Goal: Find specific page/section: Find specific page/section

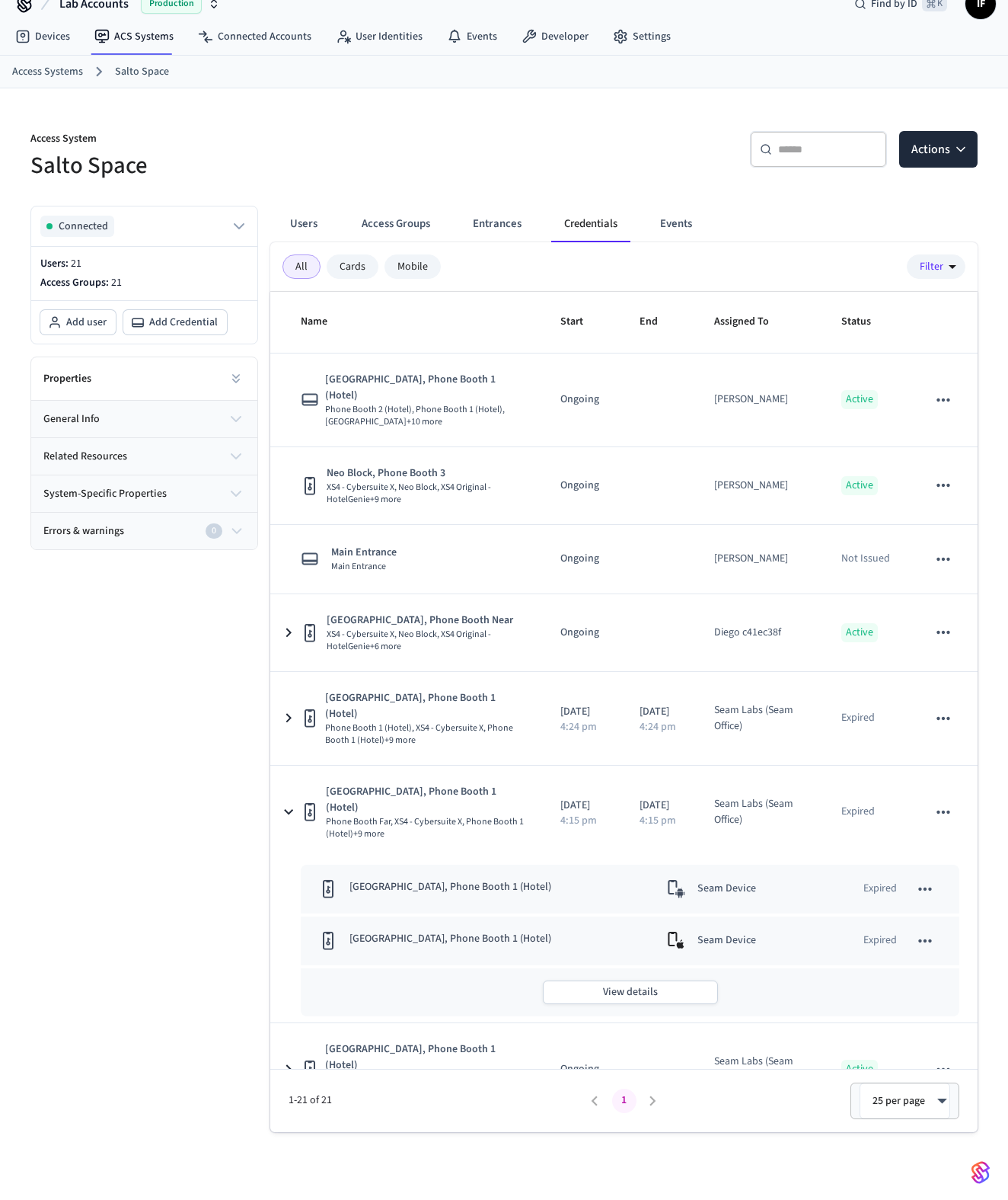
scroll to position [209, 0]
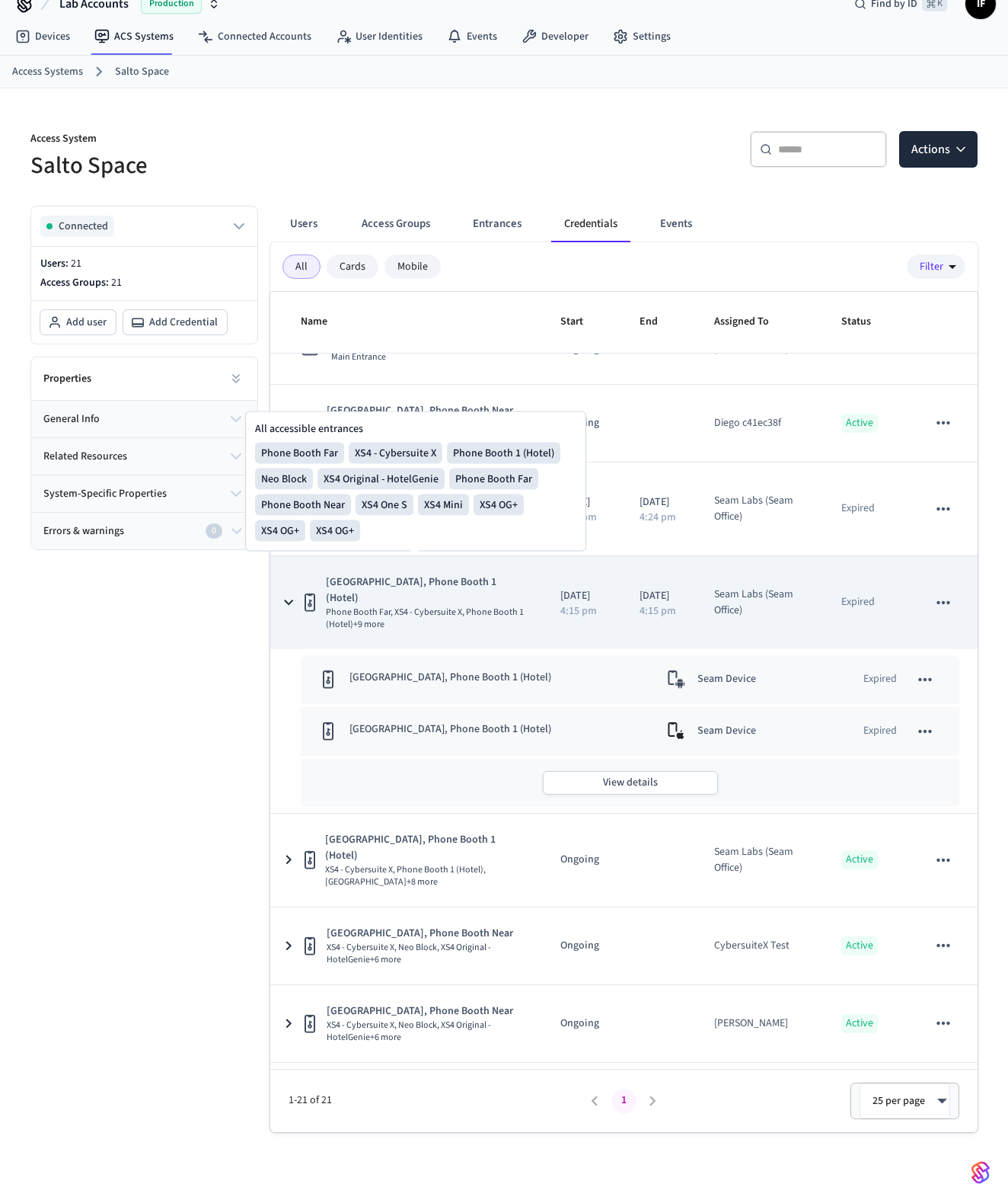
click at [303, 592] on icon "sticky table" at bounding box center [309, 602] width 18 height 19
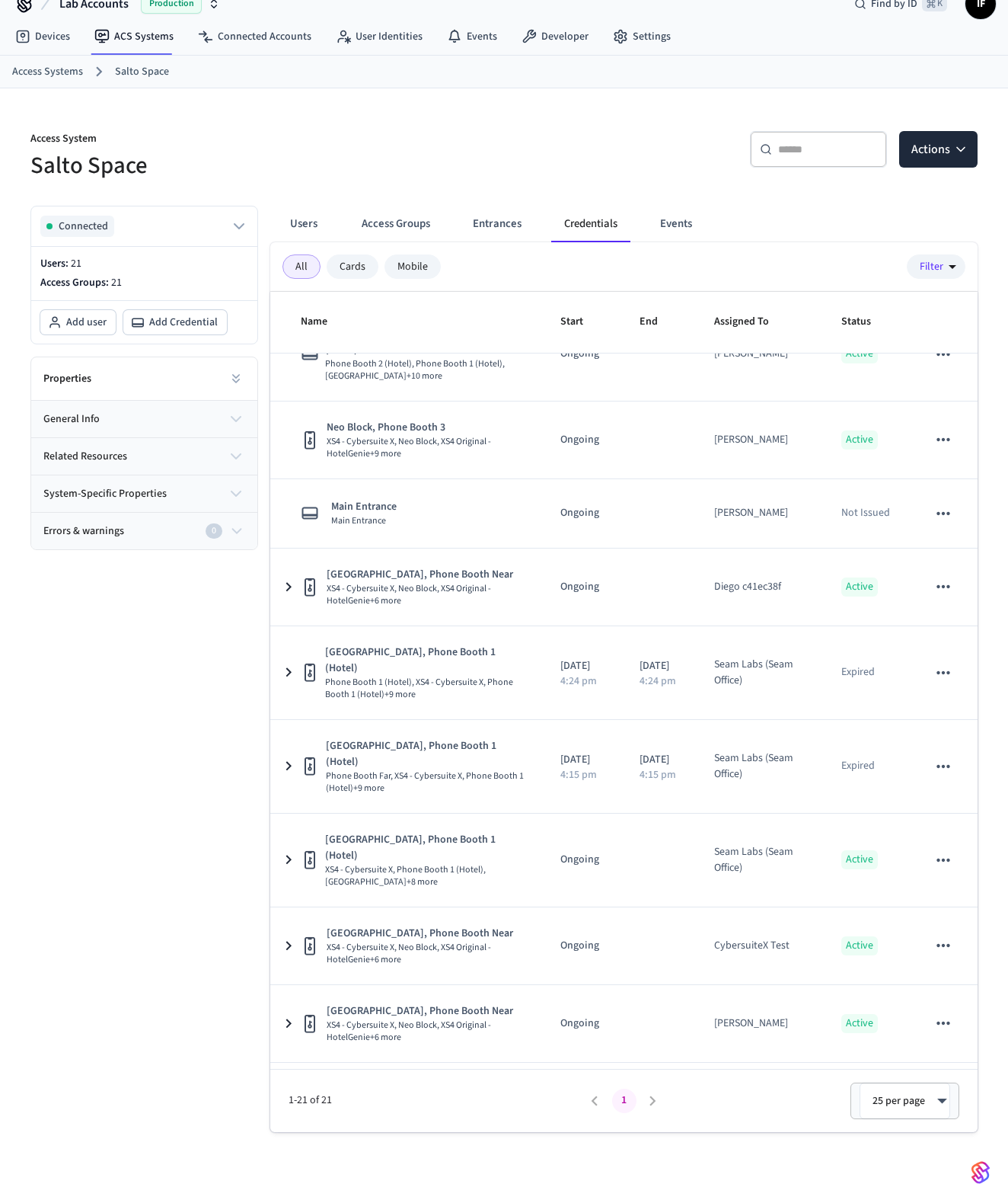
scroll to position [0, 0]
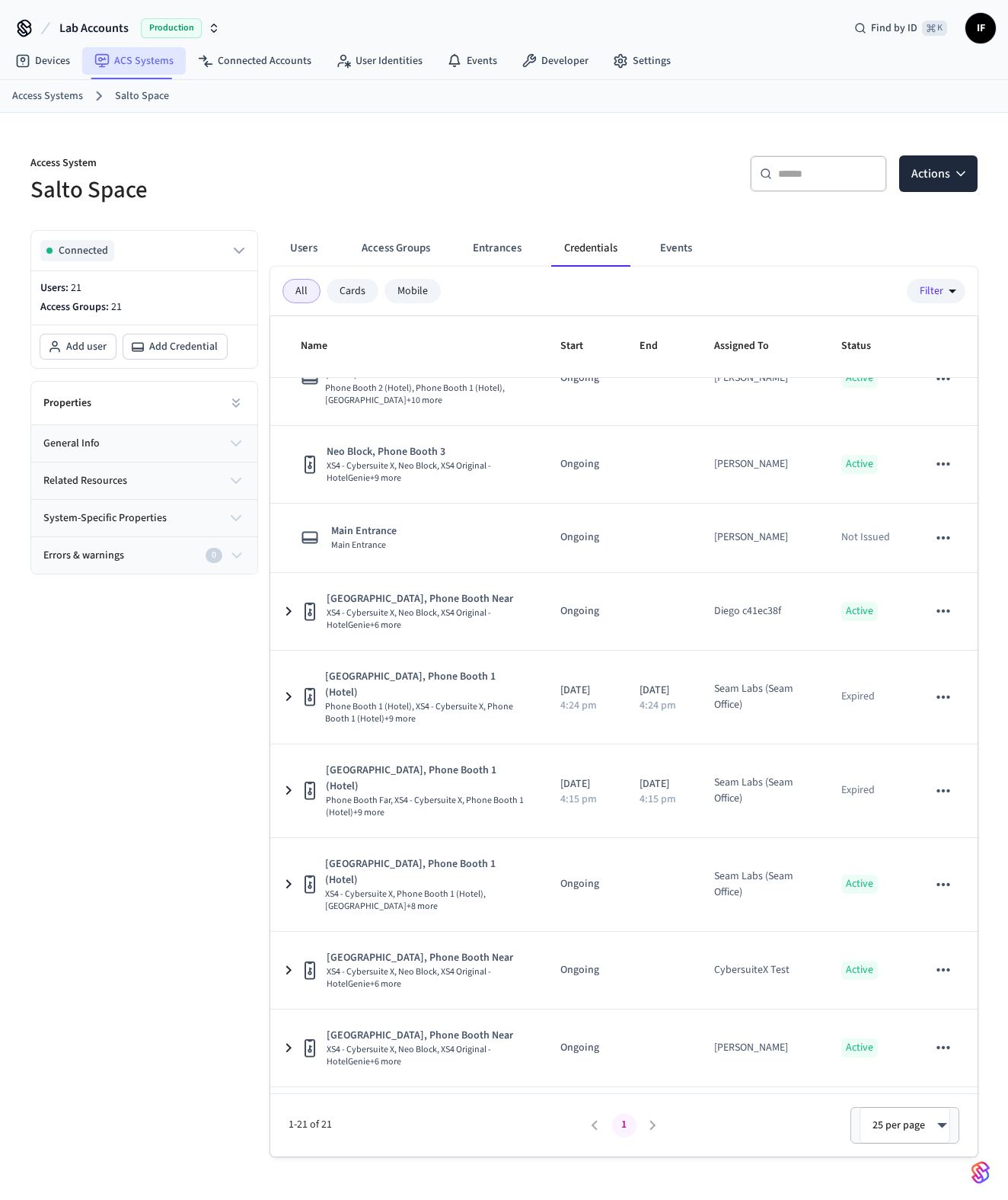
click at [154, 68] on link "ACS Systems" at bounding box center [134, 60] width 103 height 27
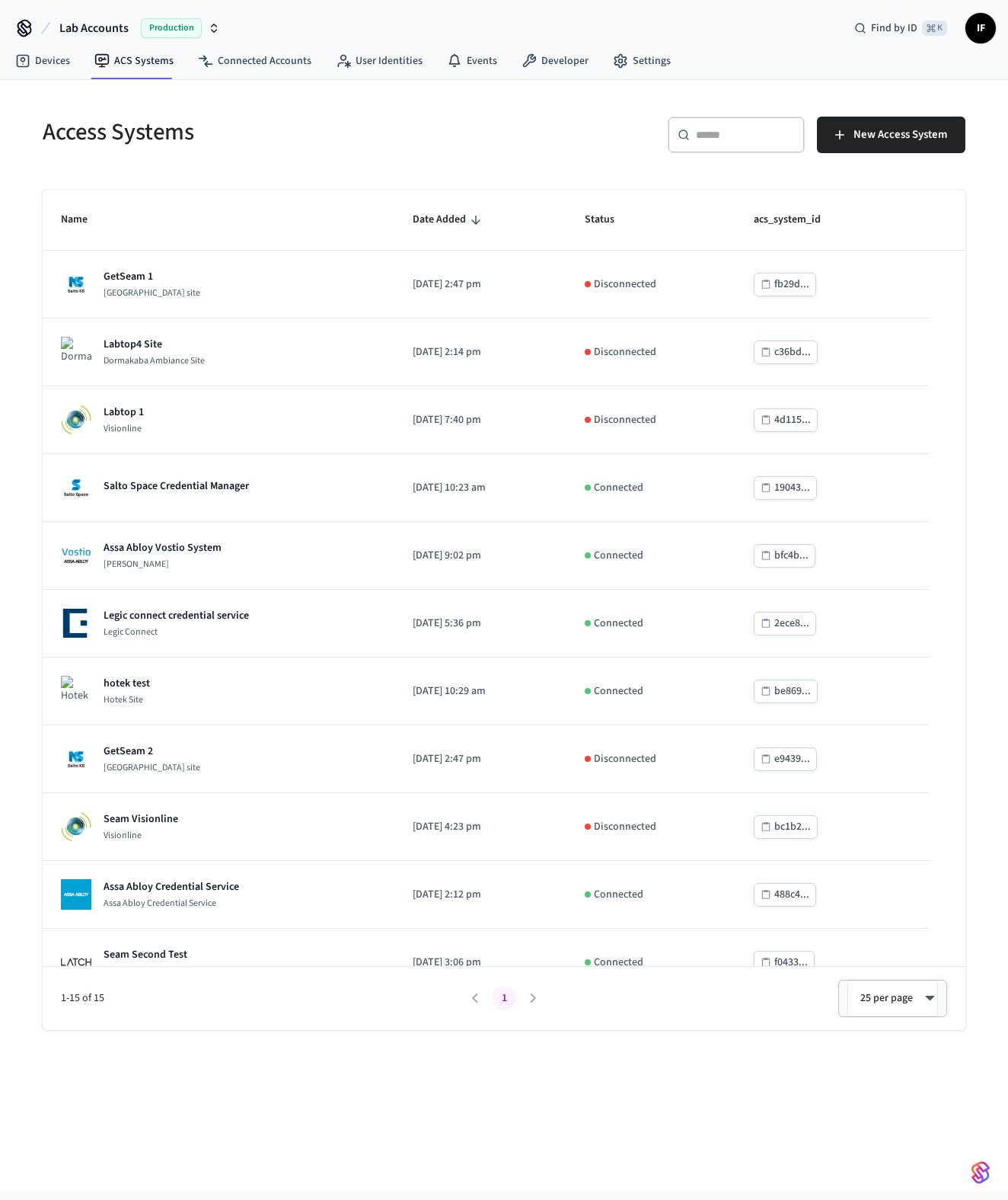
click at [212, 25] on icon "button" at bounding box center [214, 25] width 6 height 2
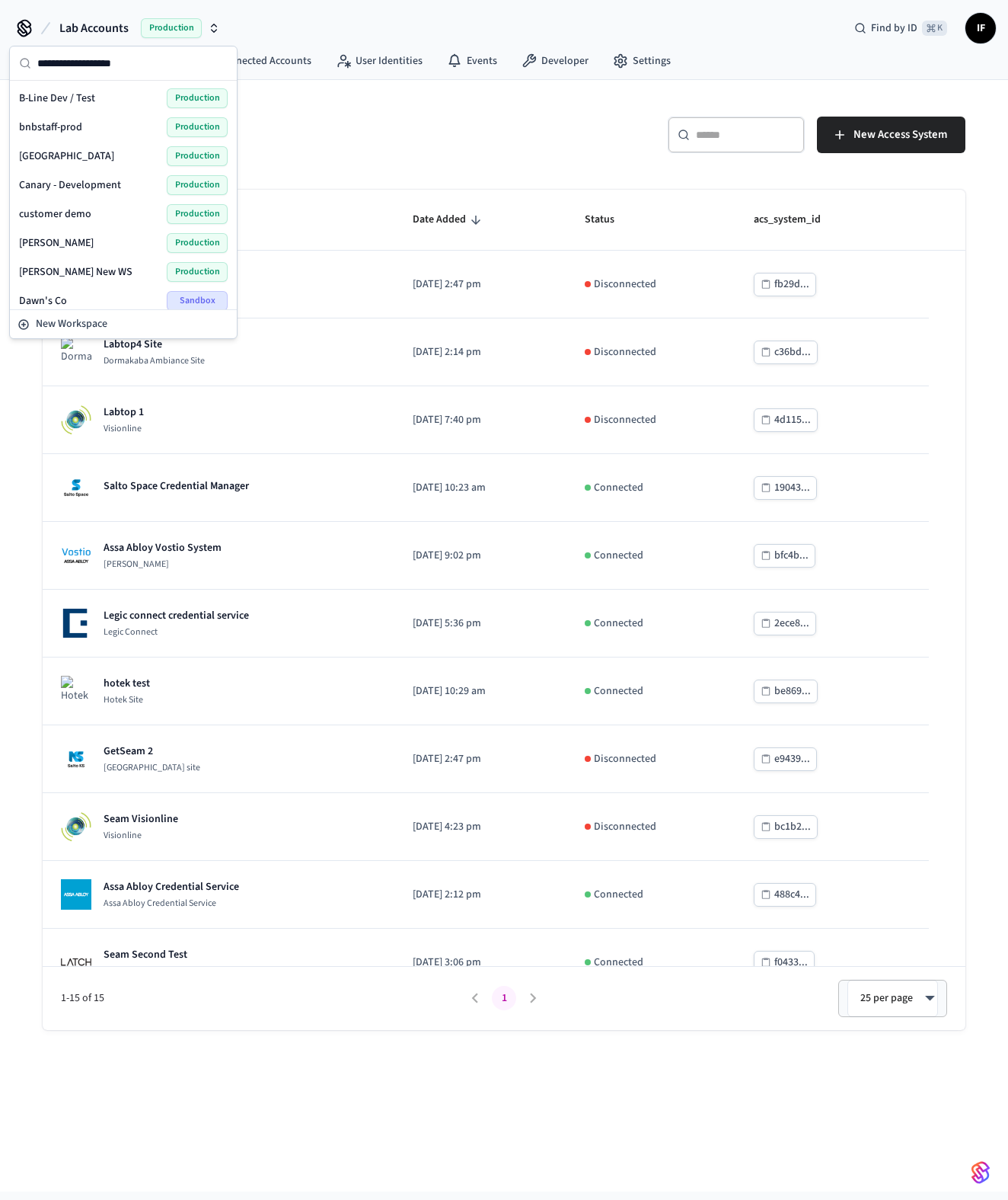
click at [147, 64] on input "text" at bounding box center [132, 63] width 190 height 33
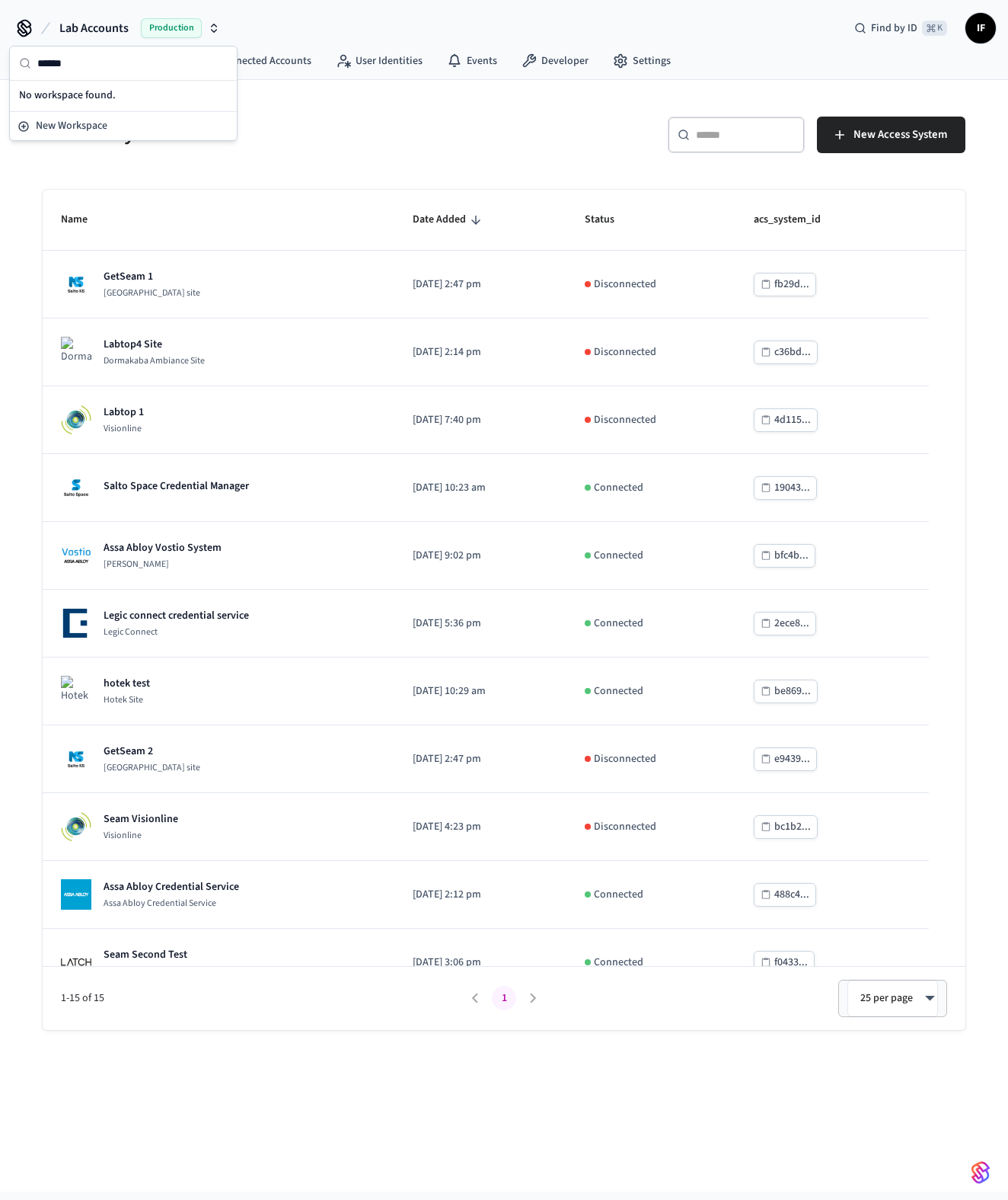
type input "*****"
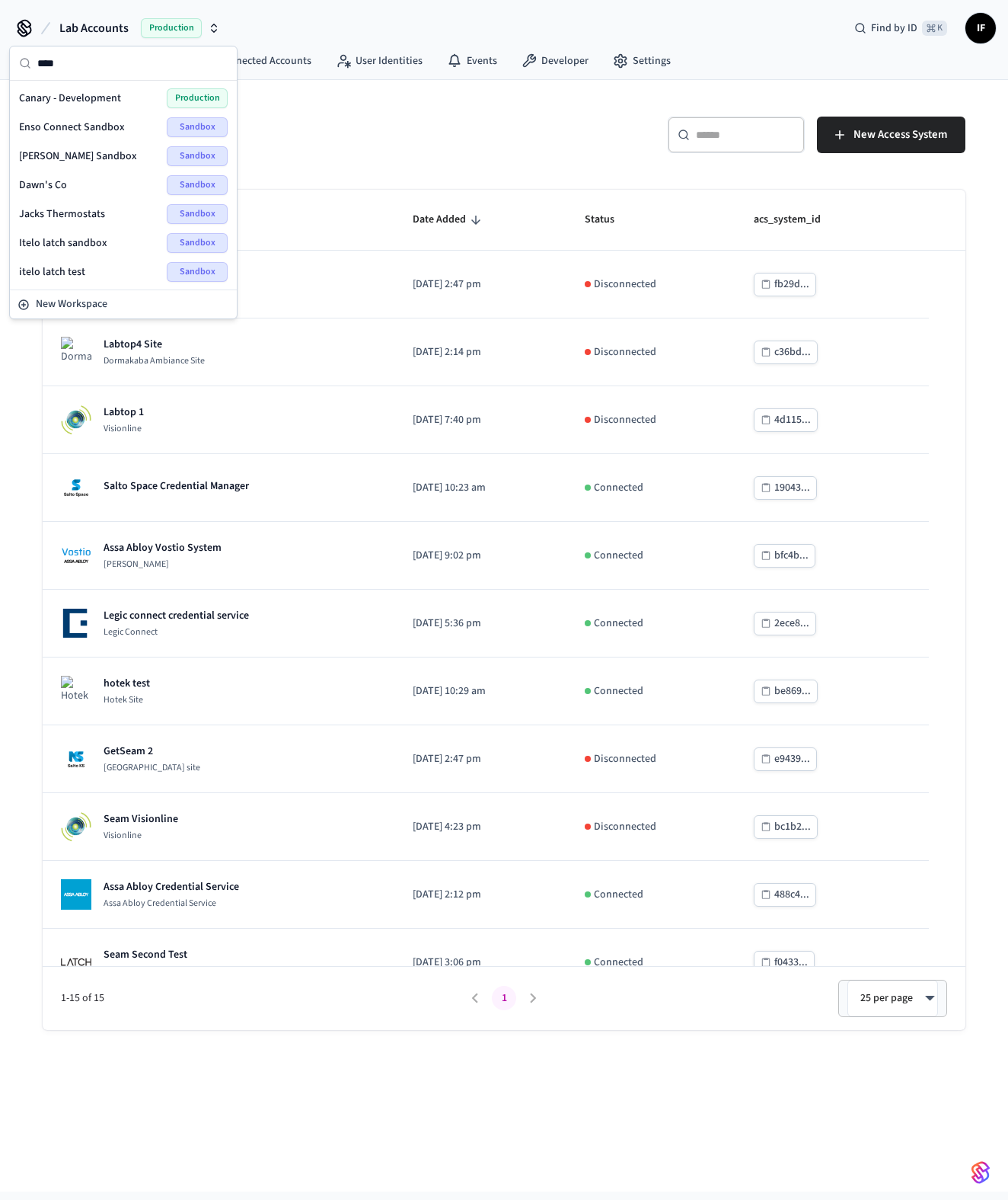
type input "****"
click at [103, 98] on span "Canary - Development" at bounding box center [70, 98] width 102 height 15
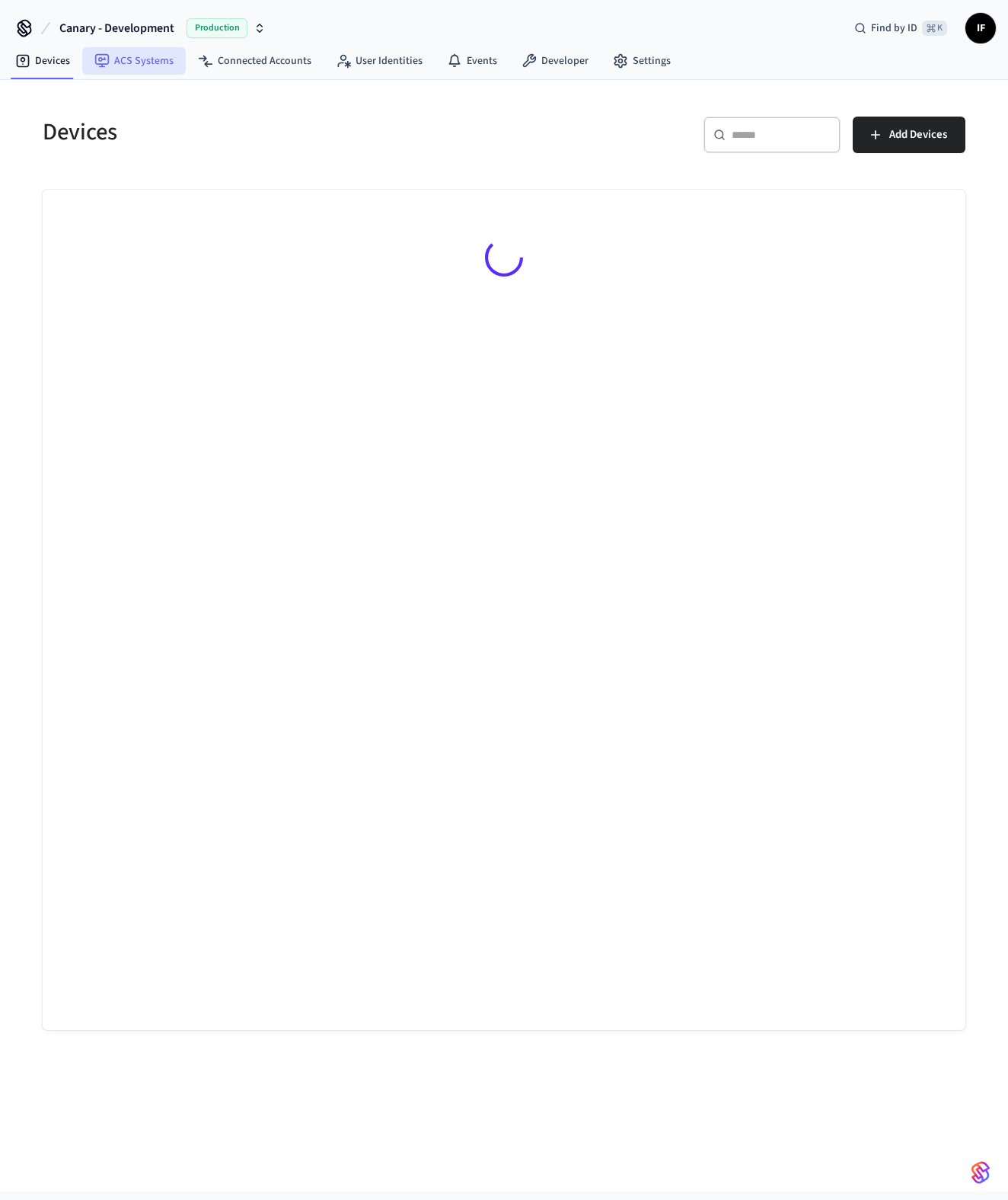
click at [135, 58] on link "ACS Systems" at bounding box center [134, 60] width 103 height 27
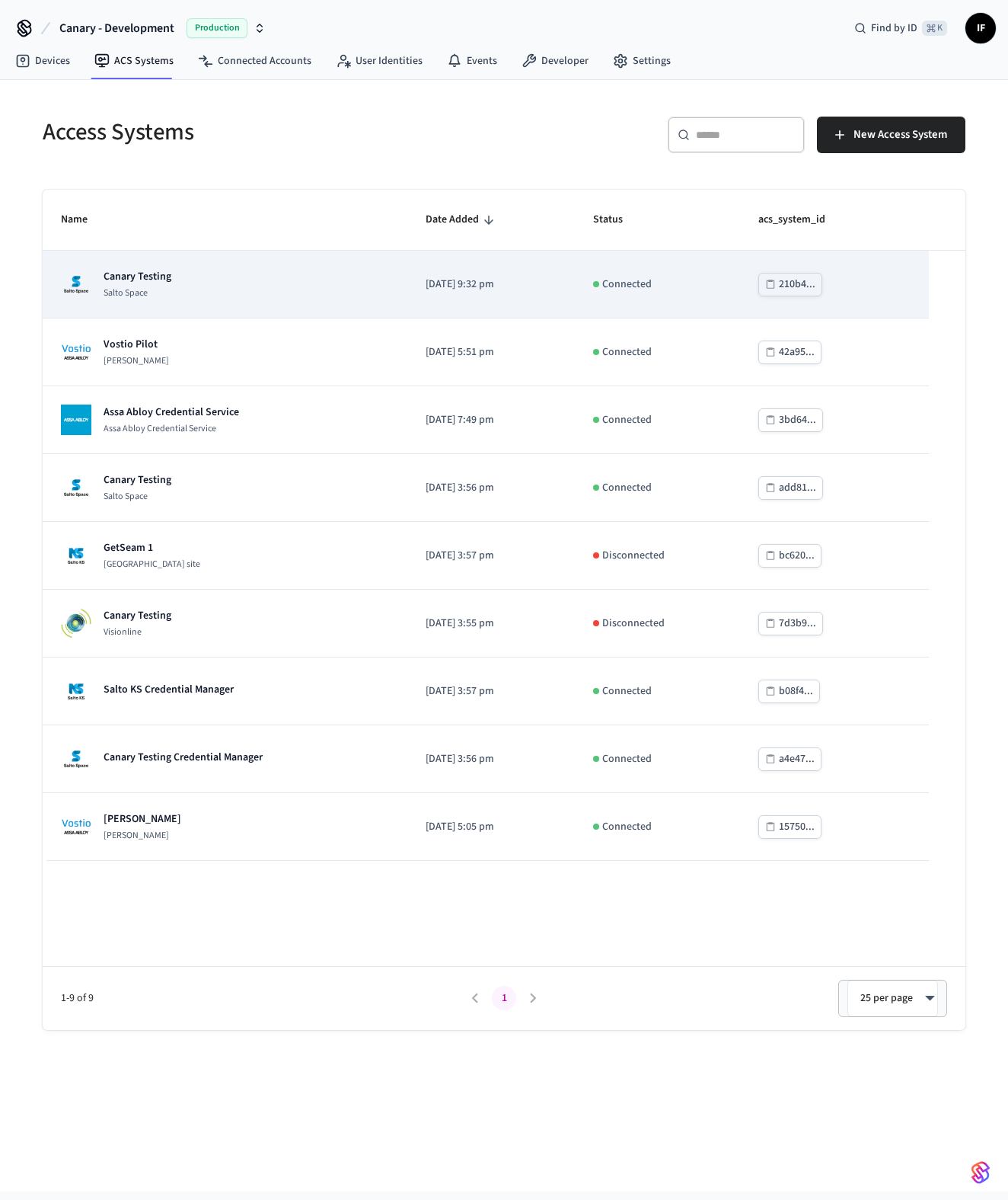
click at [261, 293] on div "Canary Testing Salto Space" at bounding box center [225, 284] width 328 height 30
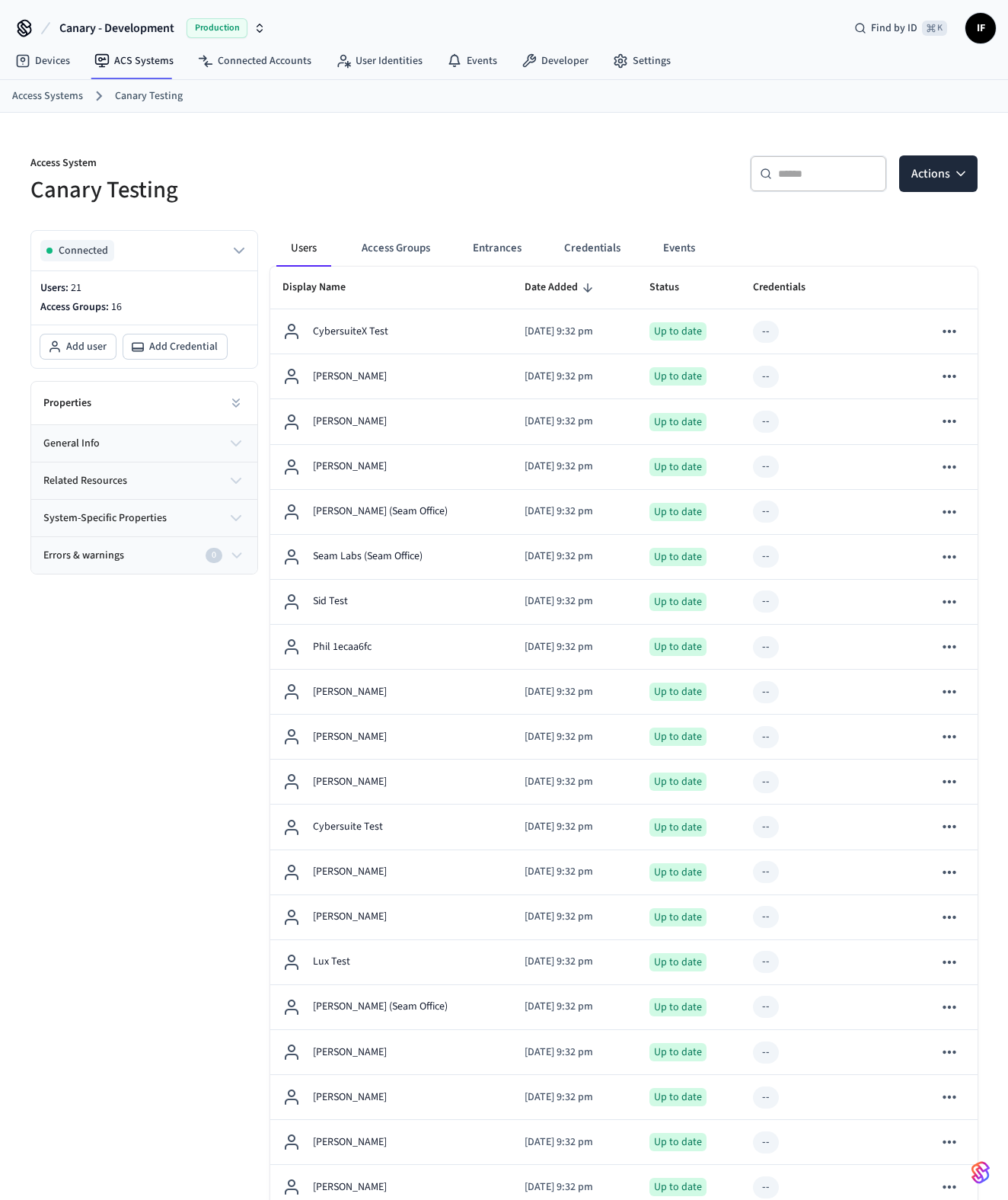
click at [537, 242] on div "Users Access Groups Entrances Credentials Events" at bounding box center [501, 248] width 449 height 37
click at [580, 242] on button "Credentials" at bounding box center [592, 248] width 81 height 37
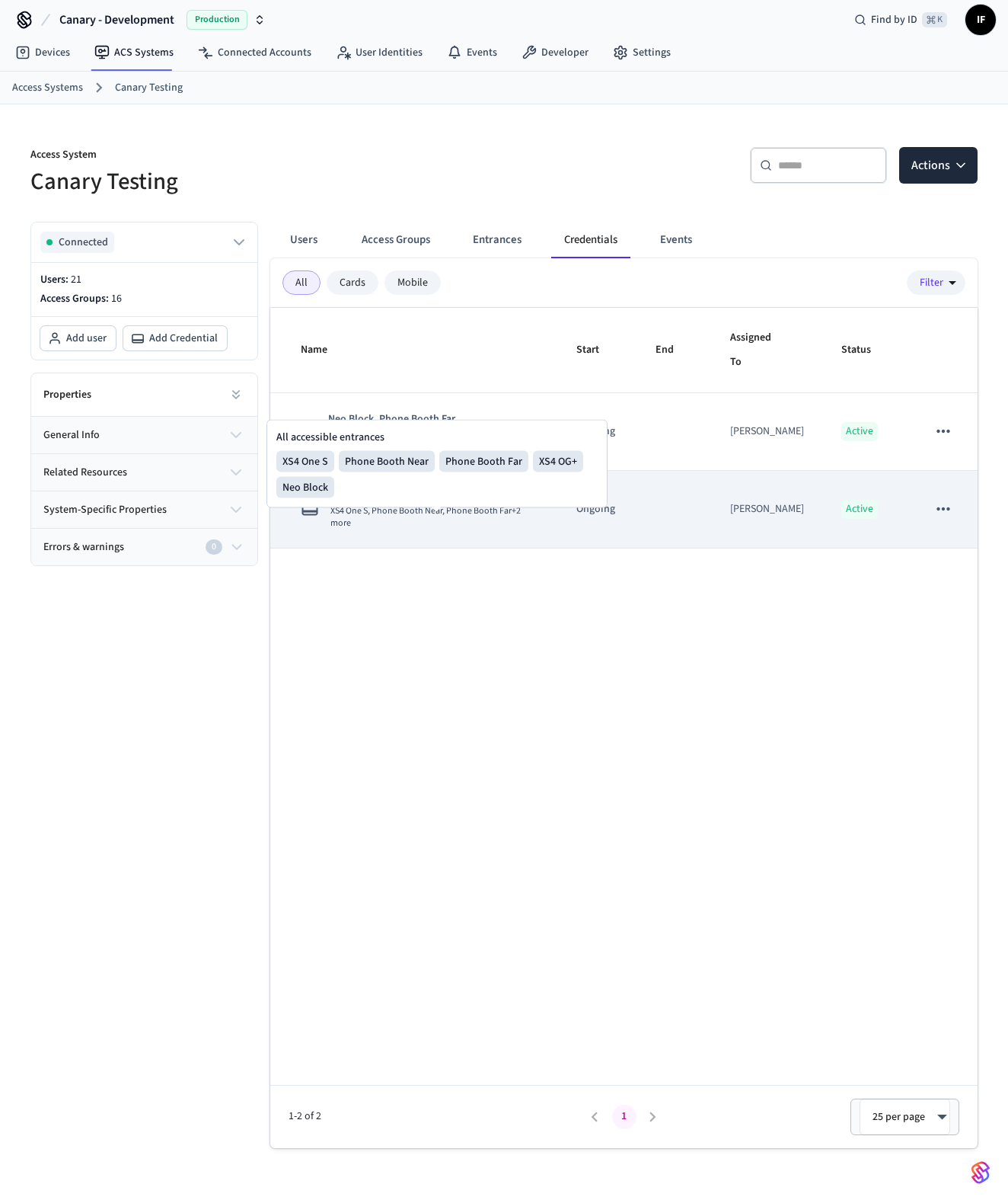
scroll to position [10, 0]
